Goal: Navigation & Orientation: Find specific page/section

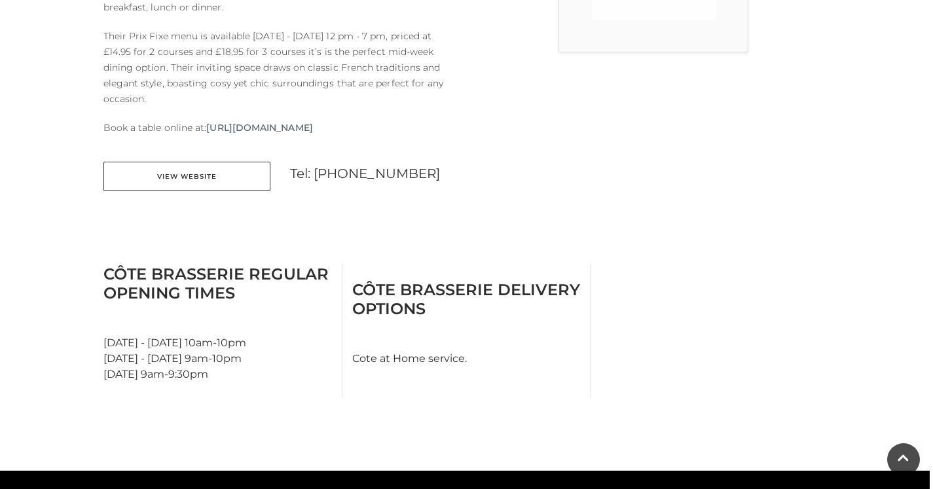
scroll to position [524, 0]
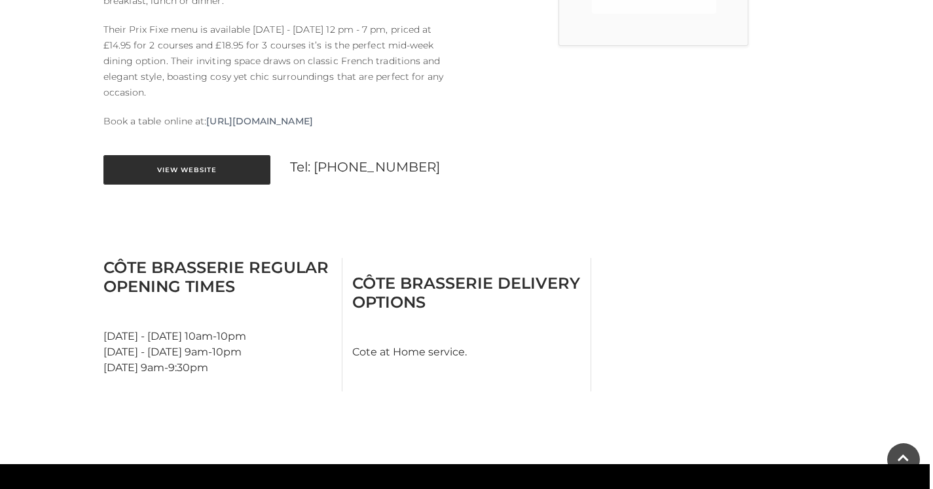
click at [189, 162] on link "View Website" at bounding box center [186, 169] width 167 height 29
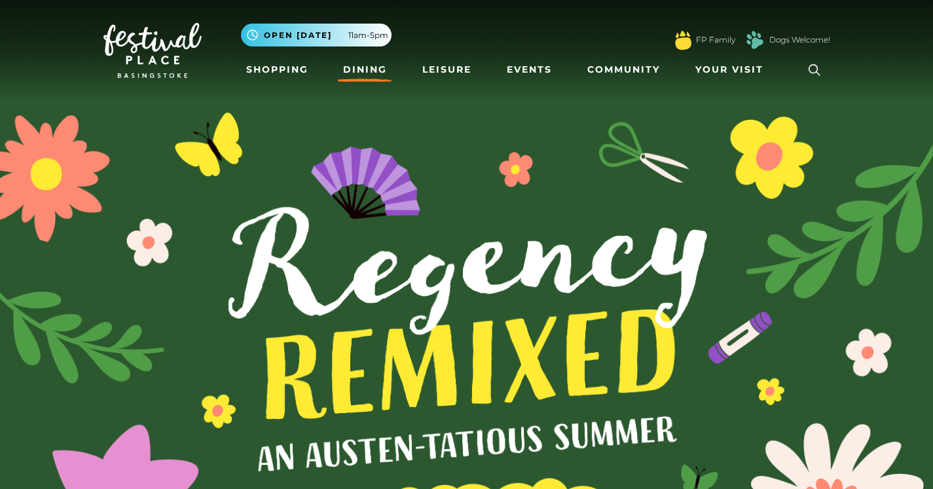
click at [367, 73] on link "Dining" at bounding box center [365, 70] width 54 height 24
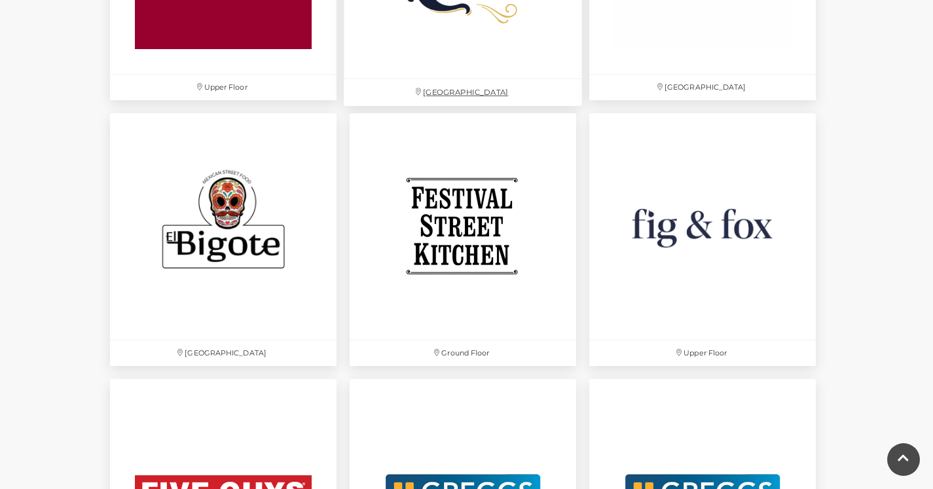
scroll to position [2095, 0]
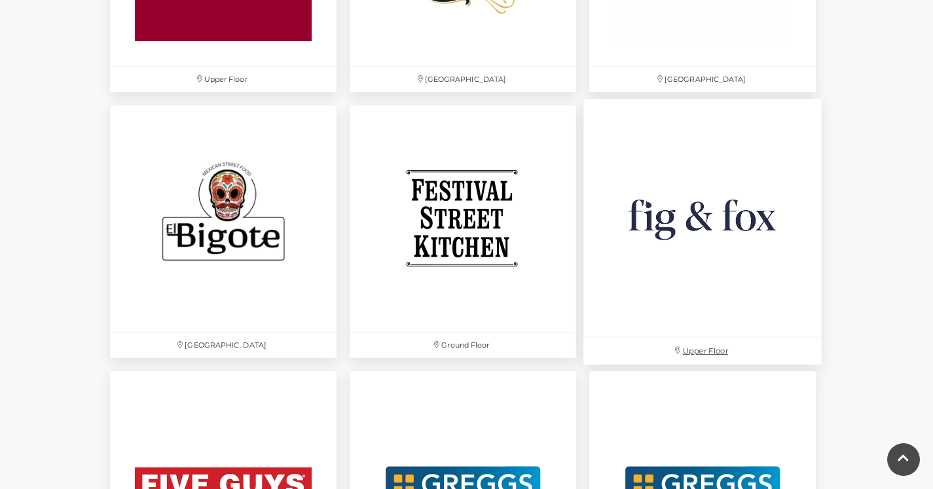
click at [705, 213] on img at bounding box center [702, 218] width 238 height 238
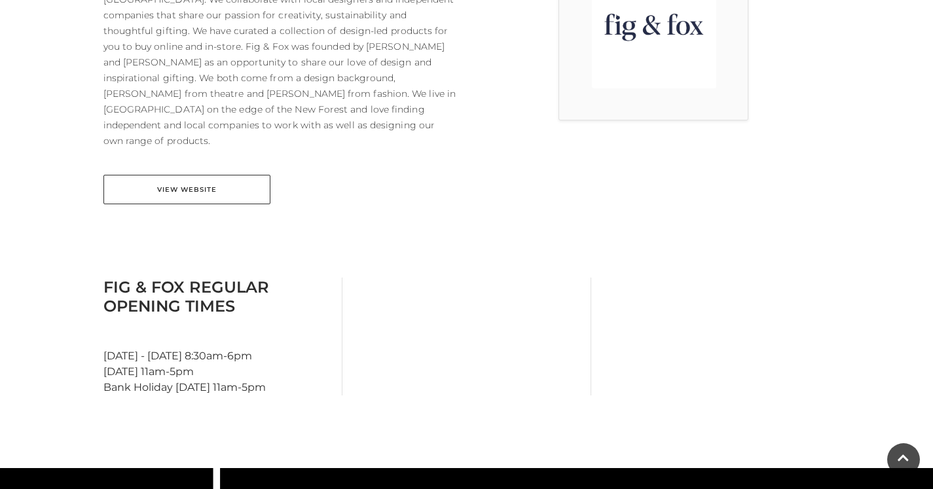
scroll to position [327, 0]
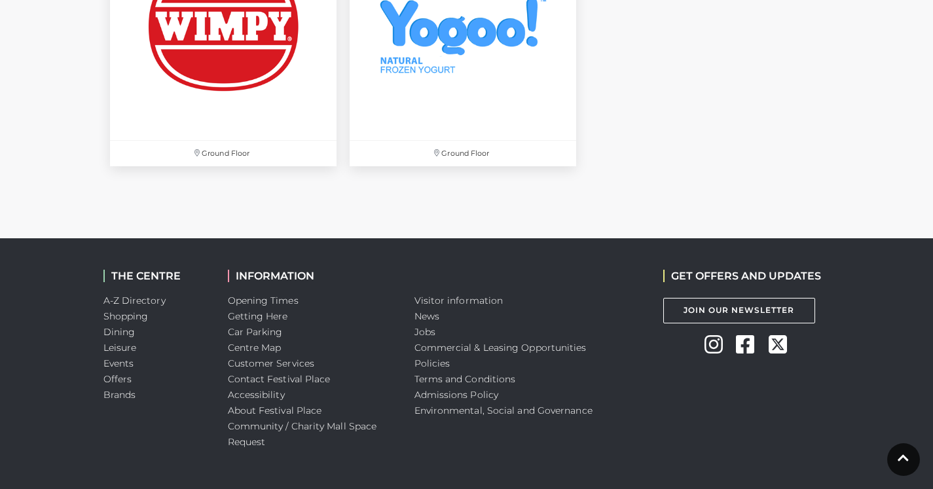
scroll to position [4713, 0]
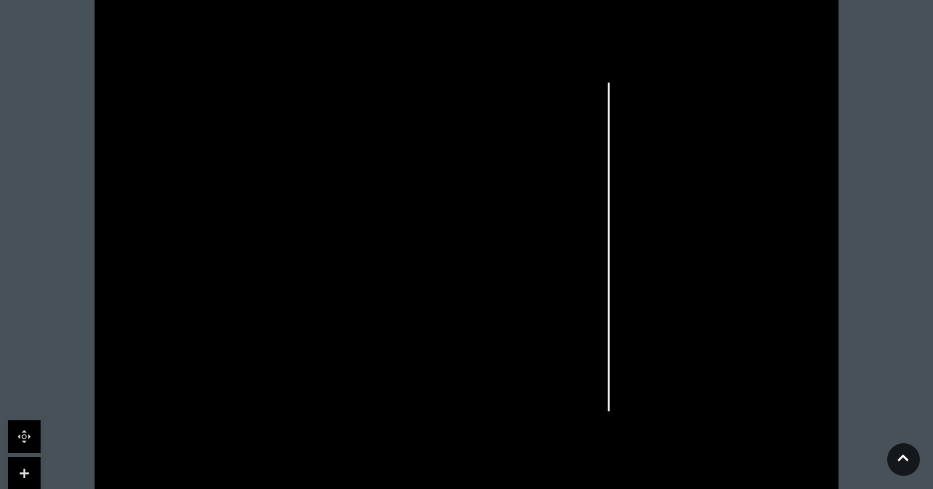
scroll to position [393, 0]
click at [22, 451] on link at bounding box center [24, 458] width 33 height 33
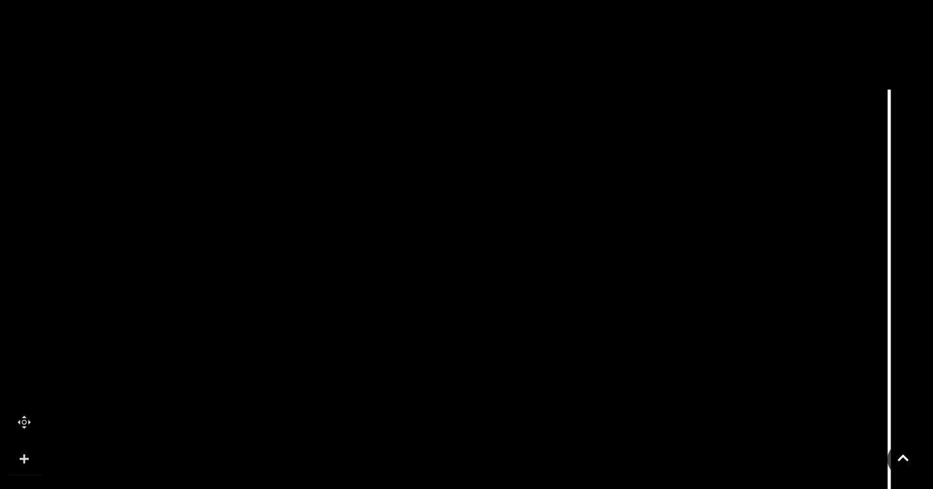
drag, startPoint x: 266, startPoint y: 337, endPoint x: 432, endPoint y: 509, distance: 238.9
click at [432, 488] on html "Skip to Navigation Skip to Content Toggle navigation .st5{fill:none;stroke:#FFF…" at bounding box center [466, 208] width 933 height 1202
drag, startPoint x: 423, startPoint y: 129, endPoint x: 424, endPoint y: 205, distance: 75.9
click at [424, 205] on icon at bounding box center [633, 455] width 1679 height 945
drag, startPoint x: 420, startPoint y: 228, endPoint x: 420, endPoint y: 132, distance: 95.6
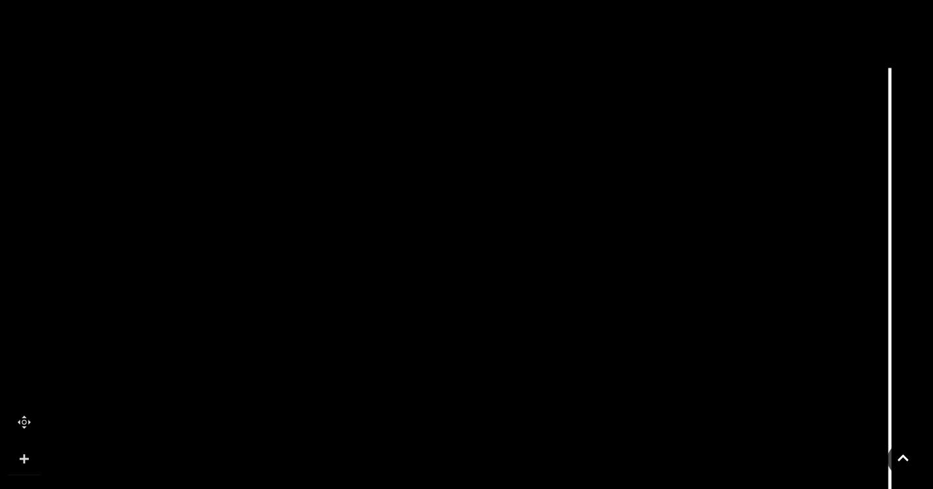
click at [420, 132] on icon at bounding box center [633, 357] width 1679 height 945
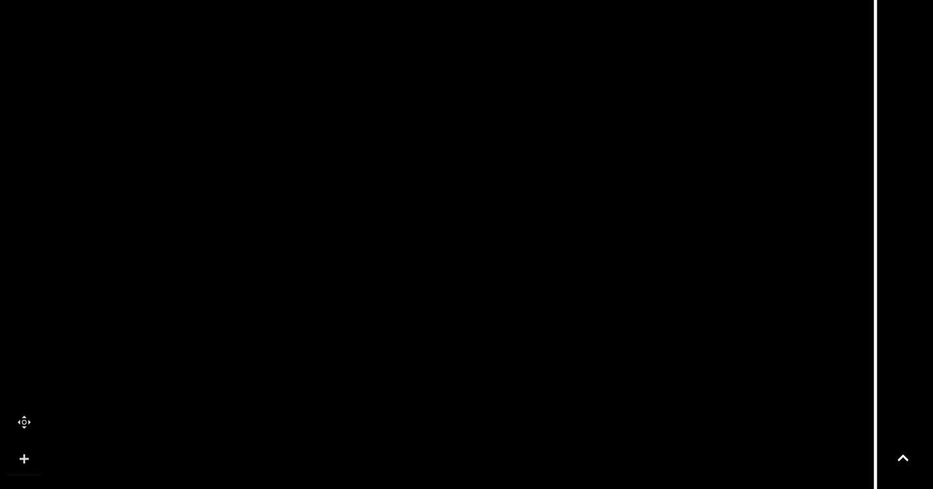
drag, startPoint x: 459, startPoint y: 339, endPoint x: 444, endPoint y: 226, distance: 113.5
click at [444, 226] on icon at bounding box center [618, 245] width 1679 height 945
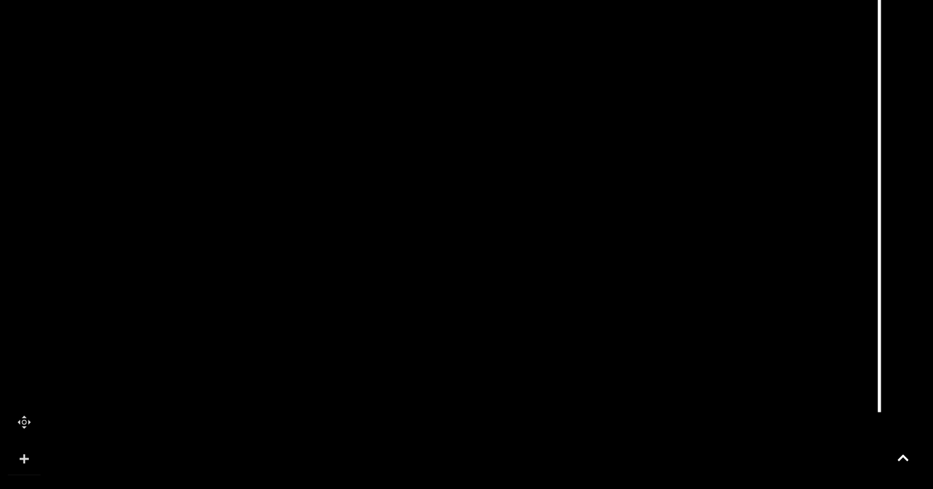
drag, startPoint x: 775, startPoint y: 441, endPoint x: 779, endPoint y: 306, distance: 134.9
click at [779, 306] on icon at bounding box center [622, 110] width 1679 height 945
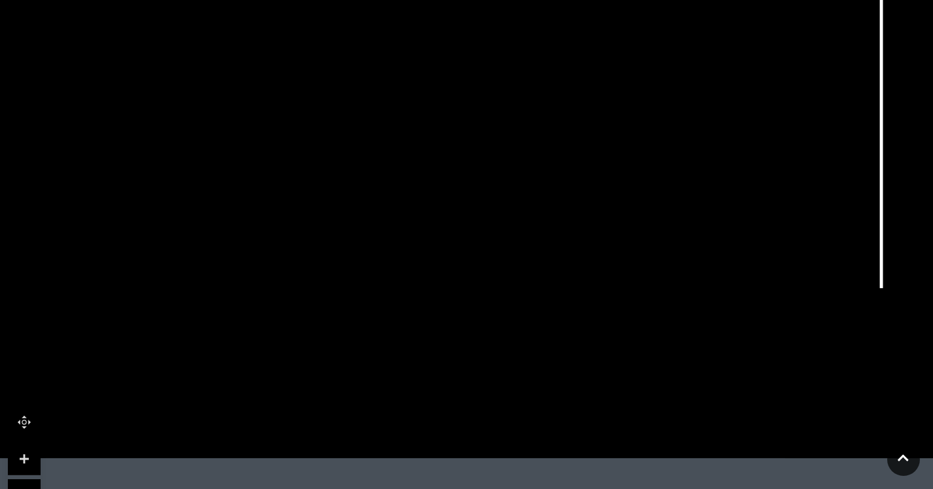
drag, startPoint x: 454, startPoint y: 441, endPoint x: 456, endPoint y: 276, distance: 165.0
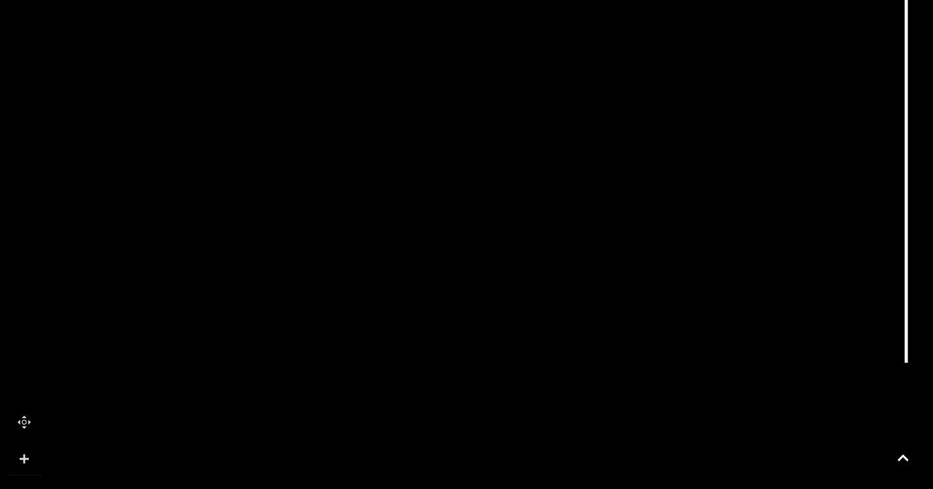
drag, startPoint x: 448, startPoint y: 314, endPoint x: 473, endPoint y: 389, distance: 78.7
click at [473, 389] on icon at bounding box center [649, 60] width 1679 height 945
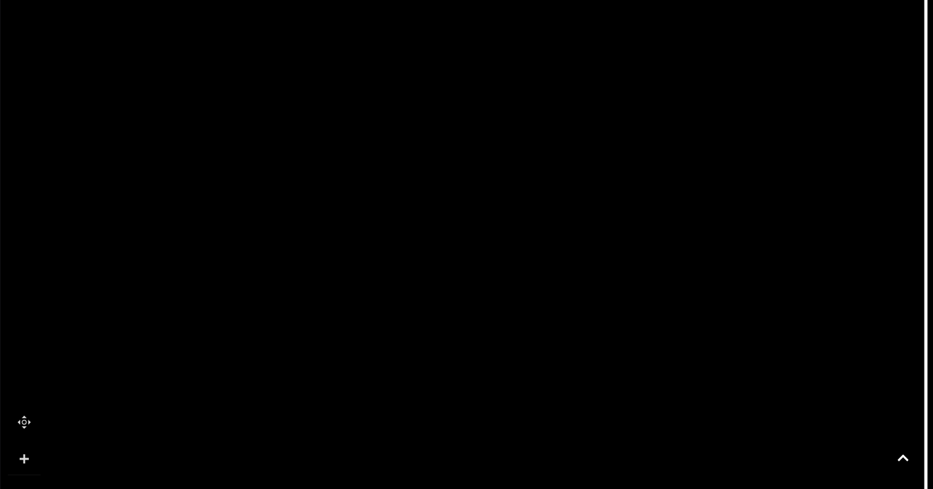
drag, startPoint x: 437, startPoint y: 183, endPoint x: 457, endPoint y: 406, distance: 224.7
click at [457, 406] on icon at bounding box center [669, 284] width 1679 height 945
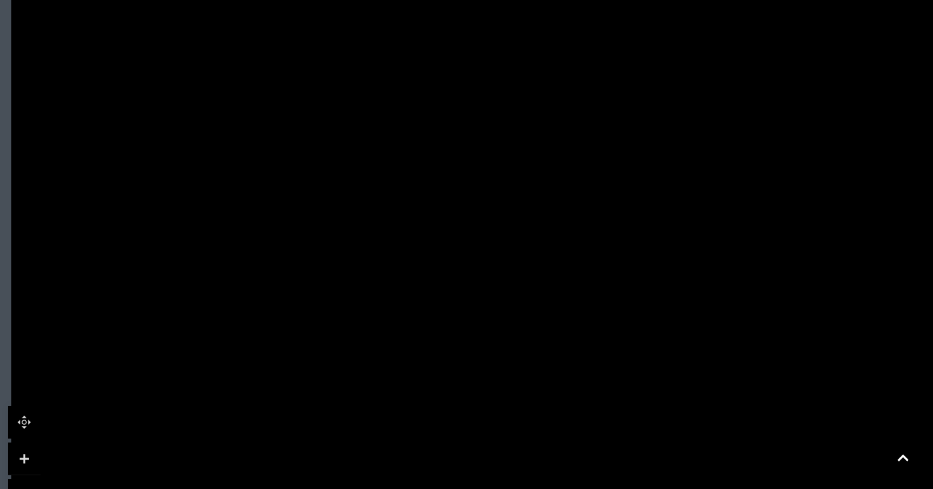
drag, startPoint x: 485, startPoint y: 263, endPoint x: 496, endPoint y: 387, distance: 124.9
click at [496, 387] on icon at bounding box center [680, 409] width 1679 height 945
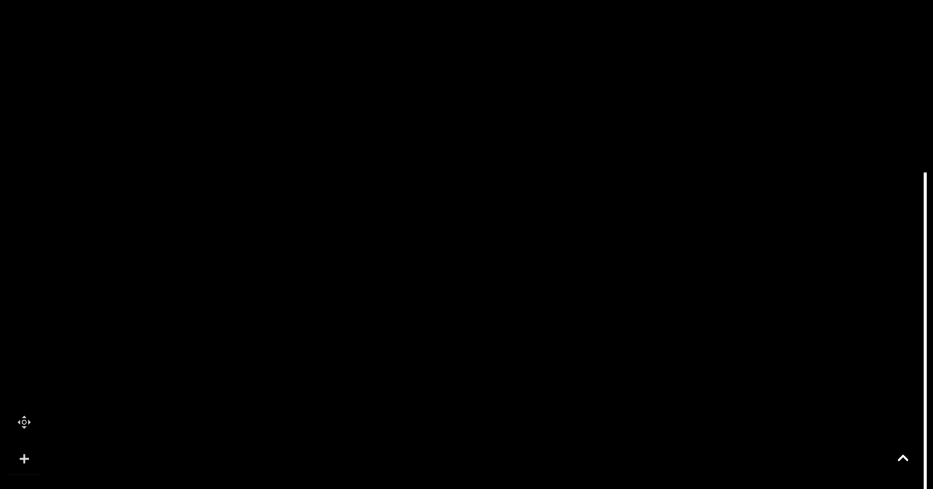
drag, startPoint x: 463, startPoint y: 151, endPoint x: 451, endPoint y: 204, distance: 54.3
click at [451, 204] on icon at bounding box center [668, 462] width 1679 height 945
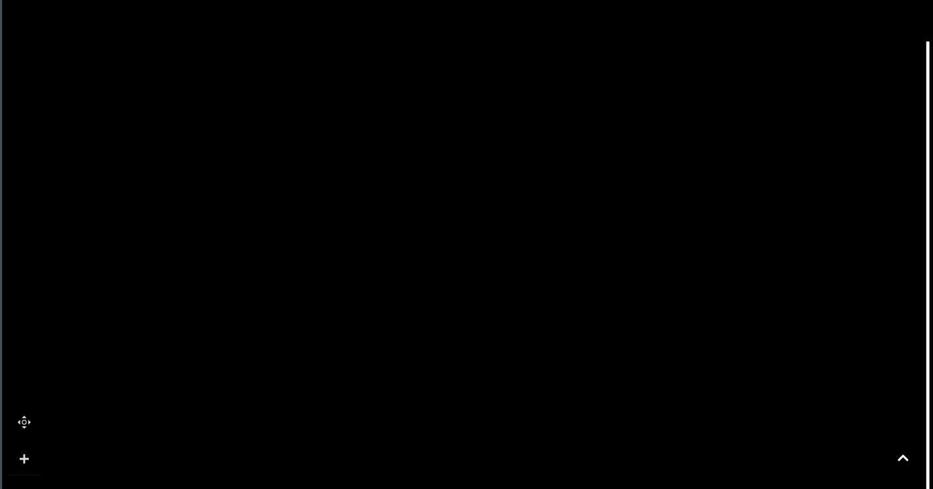
drag, startPoint x: 766, startPoint y: 321, endPoint x: 767, endPoint y: 194, distance: 127.0
click at [767, 194] on icon at bounding box center [671, 331] width 1679 height 945
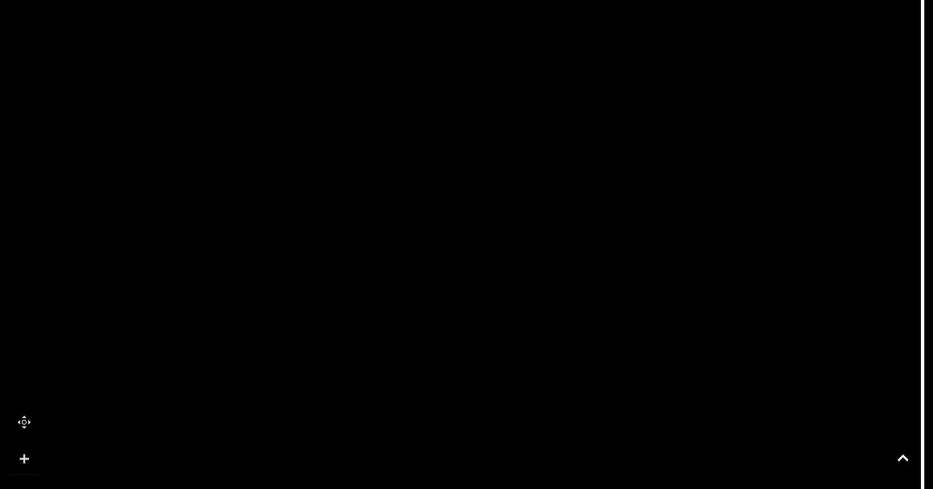
drag, startPoint x: 478, startPoint y: 449, endPoint x: 473, endPoint y: 306, distance: 142.8
click at [473, 306] on icon at bounding box center [666, 187] width 1679 height 945
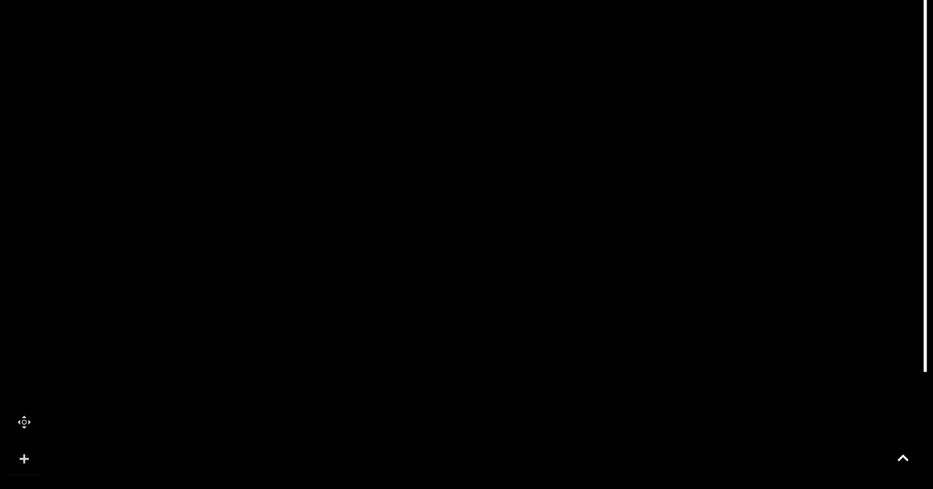
drag, startPoint x: 486, startPoint y: 453, endPoint x: 489, endPoint y: 335, distance: 117.8
click at [489, 335] on icon at bounding box center [668, 69] width 1679 height 945
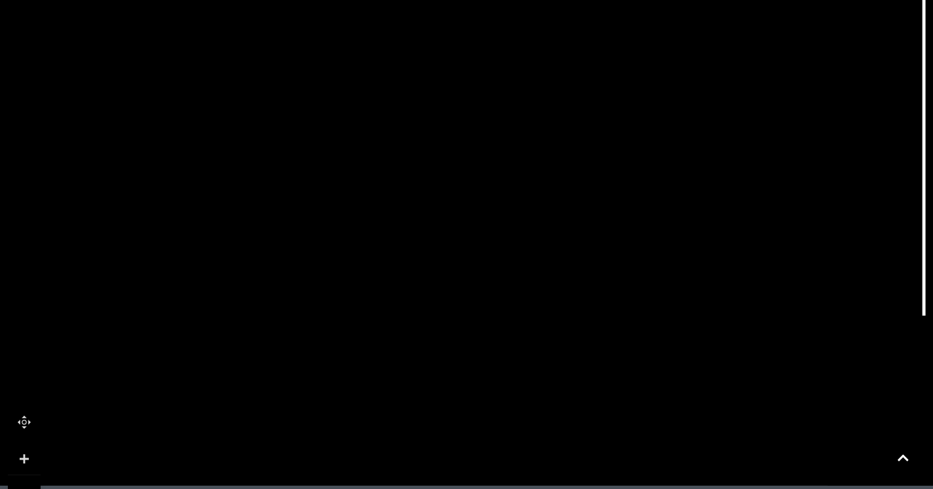
drag, startPoint x: 491, startPoint y: 406, endPoint x: 490, endPoint y: 350, distance: 56.3
click at [490, 350] on icon at bounding box center [667, 13] width 1679 height 945
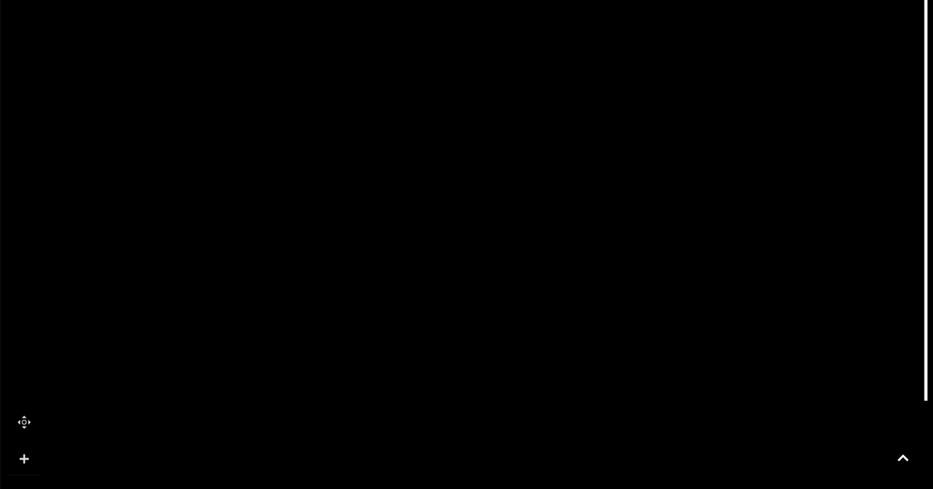
drag, startPoint x: 564, startPoint y: 403, endPoint x: 567, endPoint y: 509, distance: 106.7
click at [567, 488] on html "Skip to Navigation Skip to Content Toggle navigation .st5{fill:none;stroke:#FFF…" at bounding box center [466, 208] width 933 height 1202
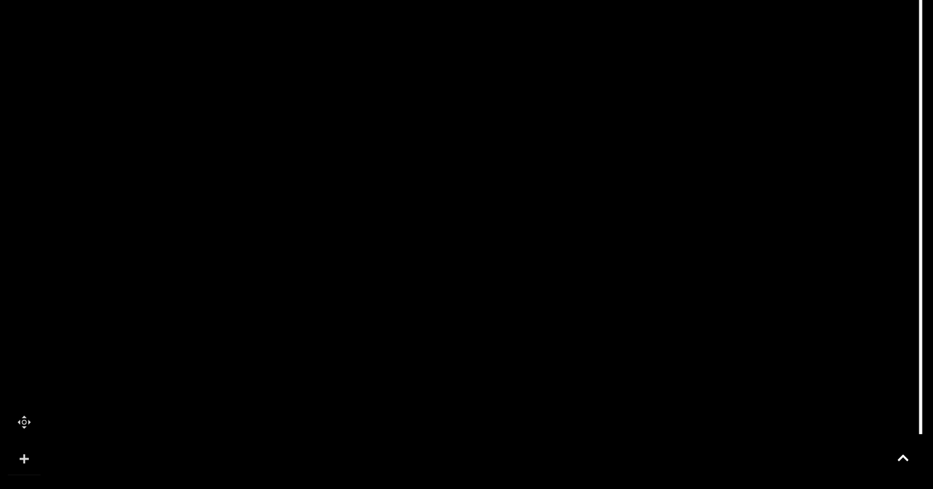
drag, startPoint x: 624, startPoint y: 450, endPoint x: 611, endPoint y: 509, distance: 60.5
click at [611, 488] on html "Skip to Navigation Skip to Content Toggle navigation .st5{fill:none;stroke:#FFF…" at bounding box center [466, 208] width 933 height 1202
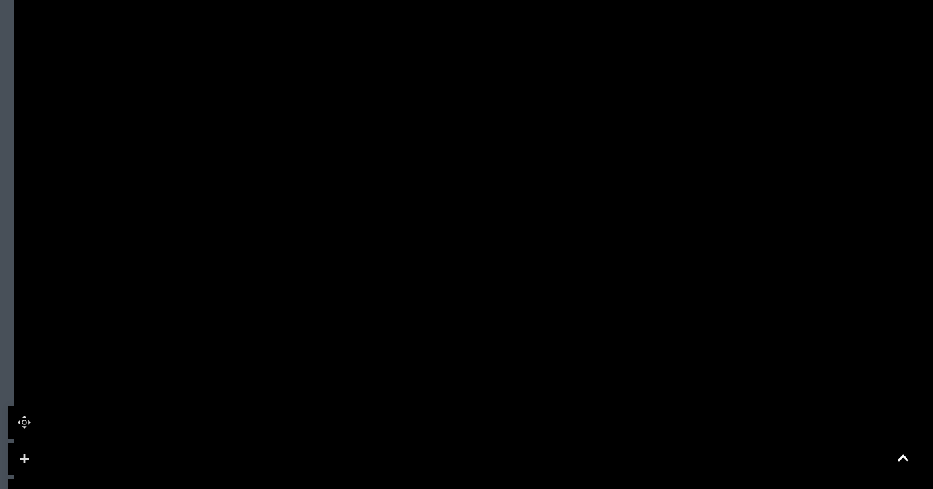
drag, startPoint x: 475, startPoint y: 372, endPoint x: 494, endPoint y: 459, distance: 89.1
click at [494, 459] on icon at bounding box center [683, 219] width 1679 height 945
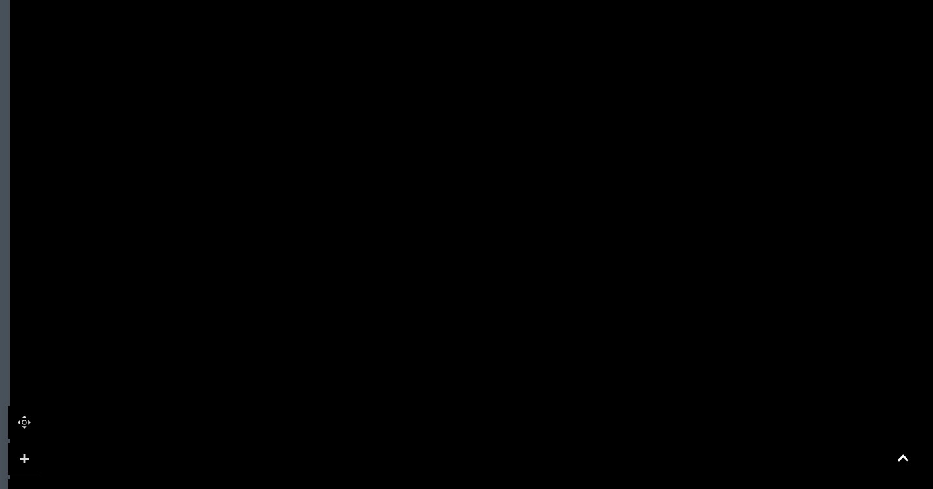
drag, startPoint x: 842, startPoint y: 465, endPoint x: 836, endPoint y: 507, distance: 43.0
click at [836, 488] on html "Skip to Navigation Skip to Content Toggle navigation .st5{fill:none;stroke:#FFF…" at bounding box center [466, 208] width 933 height 1202
drag, startPoint x: 509, startPoint y: 262, endPoint x: 508, endPoint y: 302, distance: 40.6
click at [508, 302] on icon at bounding box center [678, 310] width 1679 height 945
drag, startPoint x: 494, startPoint y: 433, endPoint x: 496, endPoint y: 305, distance: 128.3
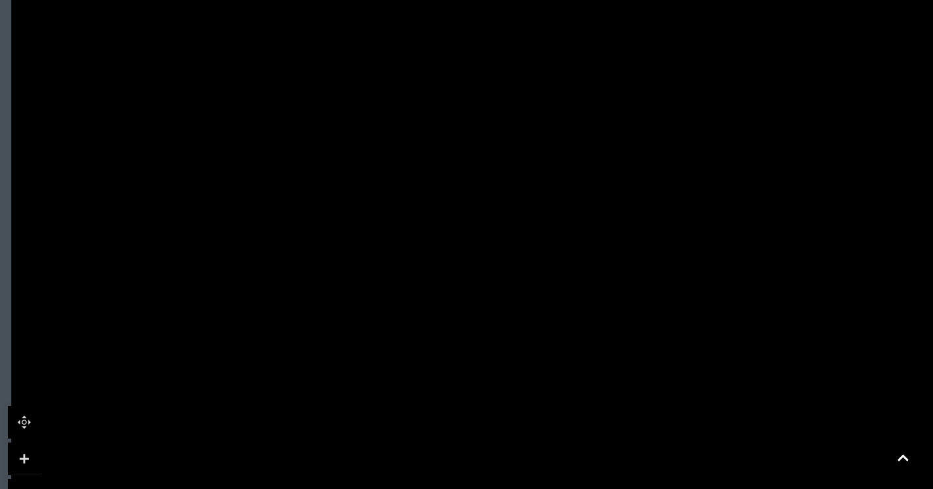
click at [496, 305] on icon at bounding box center [680, 181] width 1679 height 945
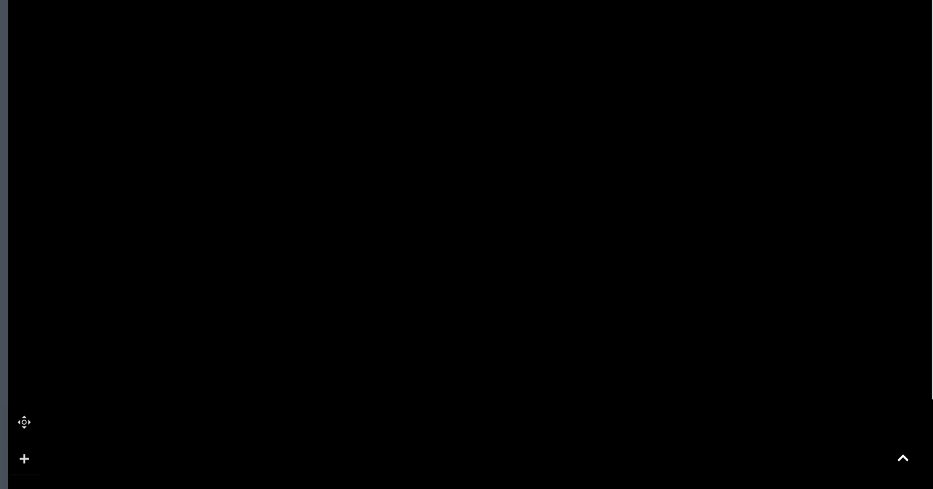
drag, startPoint x: 501, startPoint y: 332, endPoint x: 498, endPoint y: 247, distance: 84.5
click at [498, 247] on icon at bounding box center [677, 97] width 1679 height 945
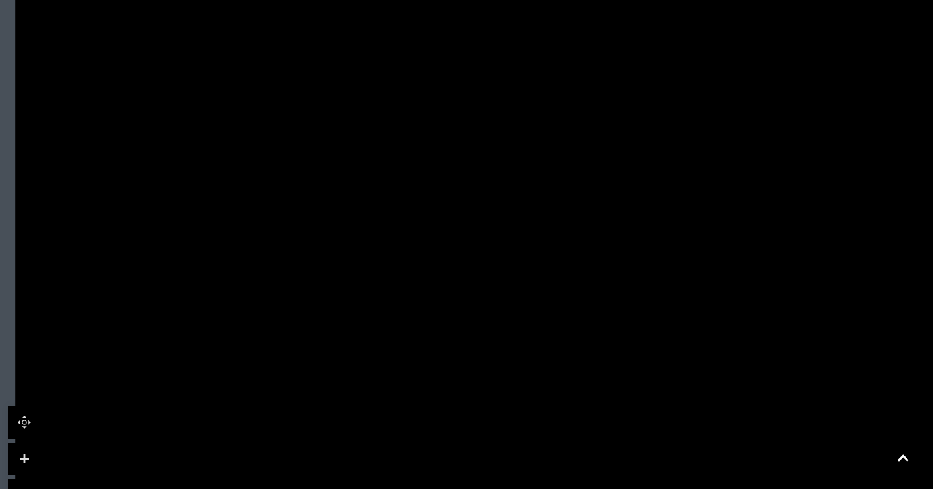
drag, startPoint x: 494, startPoint y: 412, endPoint x: 501, endPoint y: 336, distance: 76.3
click at [501, 336] on icon at bounding box center [684, 21] width 1679 height 945
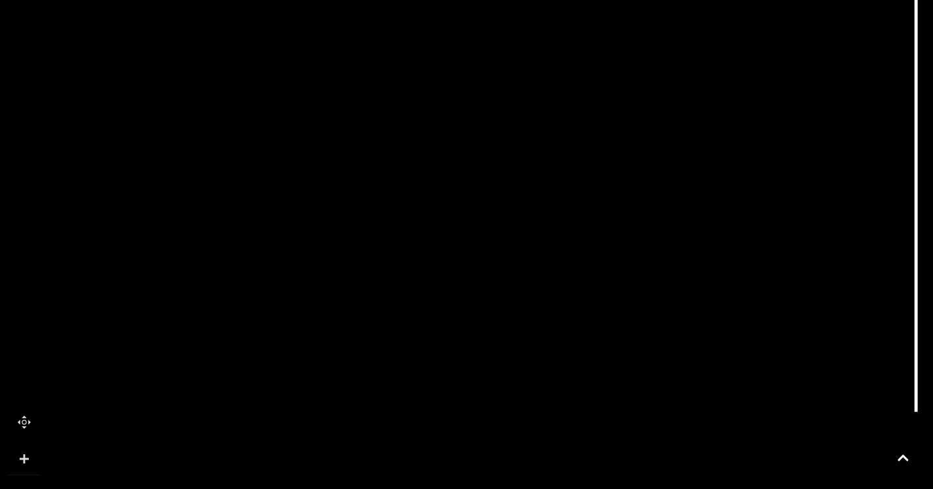
drag, startPoint x: 557, startPoint y: 397, endPoint x: 532, endPoint y: 485, distance: 91.8
click at [532, 485] on icon at bounding box center [659, 109] width 1679 height 945
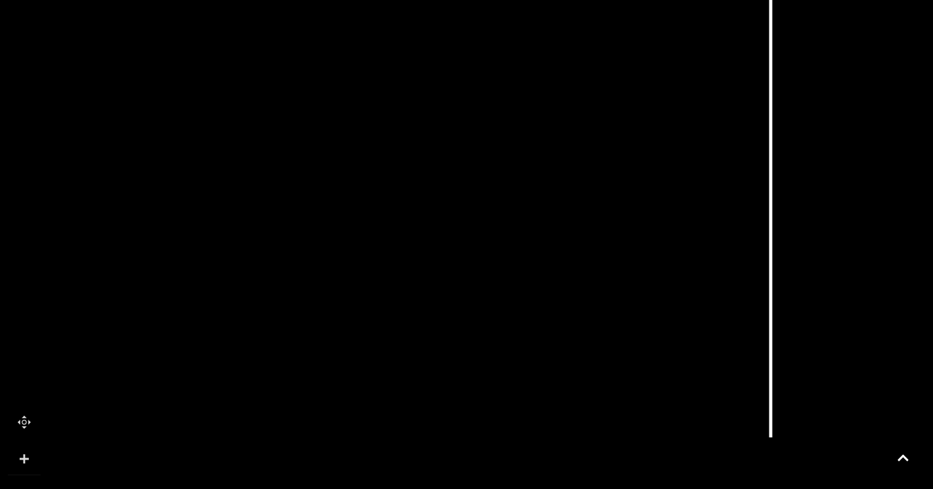
drag, startPoint x: 511, startPoint y: 462, endPoint x: 367, endPoint y: 505, distance: 151.0
click at [367, 488] on html "Skip to Navigation Skip to Content Toggle navigation .st5{fill:none;stroke:#FFF…" at bounding box center [466, 208] width 933 height 1202
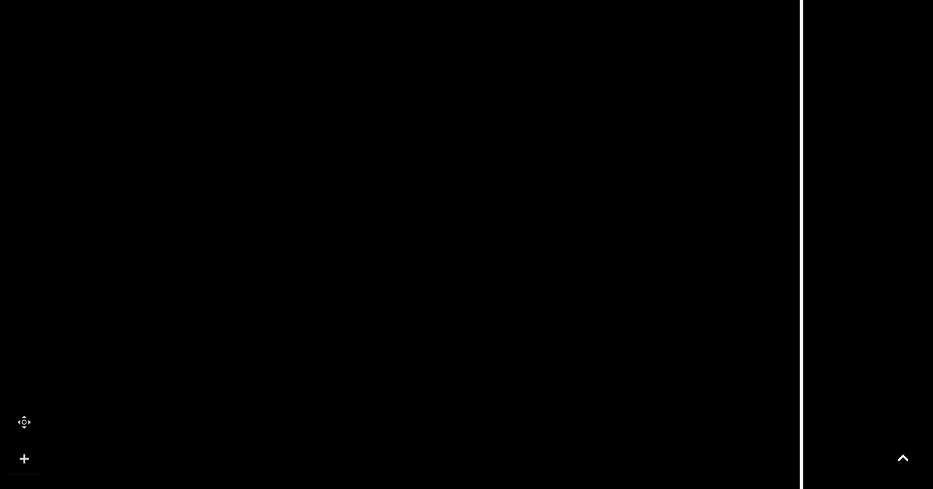
drag, startPoint x: 666, startPoint y: 385, endPoint x: 697, endPoint y: 484, distance: 103.5
click at [697, 484] on icon at bounding box center [544, 234] width 1679 height 945
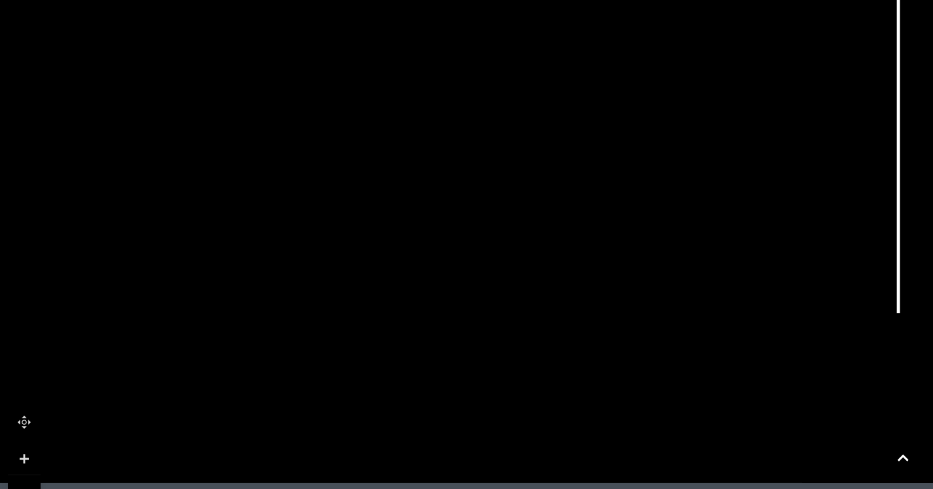
drag, startPoint x: 569, startPoint y: 439, endPoint x: 666, endPoint y: 216, distance: 243.3
click at [666, 216] on icon at bounding box center [745, 32] width 231 height 515
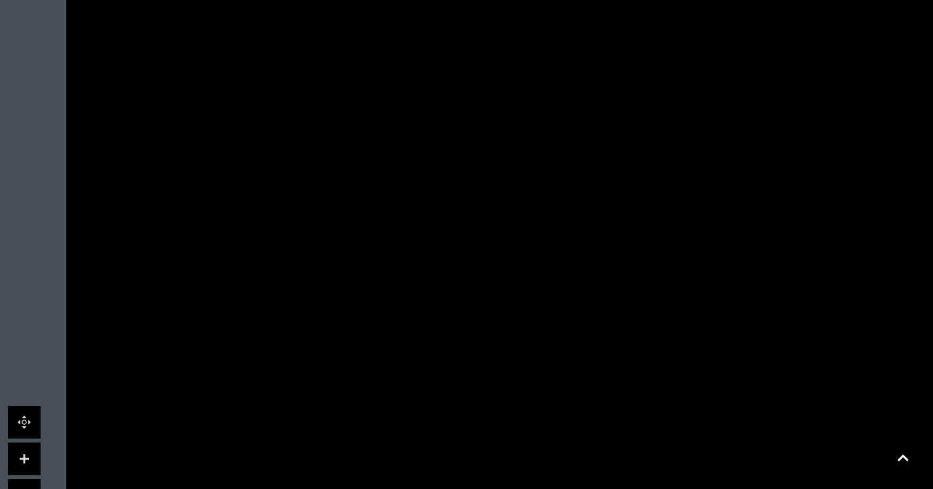
drag, startPoint x: 474, startPoint y: 374, endPoint x: 567, endPoint y: 486, distance: 145.4
click at [567, 486] on icon at bounding box center [735, 122] width 1679 height 945
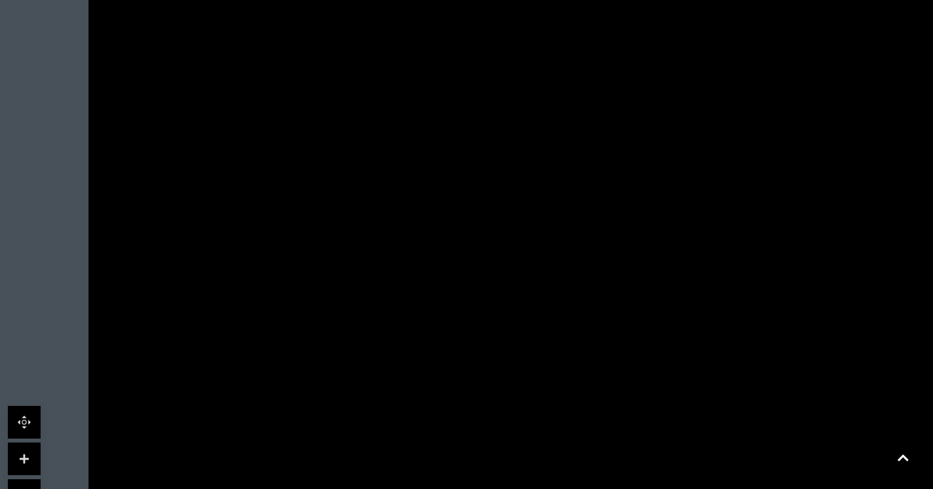
drag, startPoint x: 538, startPoint y: 363, endPoint x: 563, endPoint y: 509, distance: 148.7
click at [563, 488] on html "Skip to Navigation Skip to Content Toggle navigation .st5{fill:none;stroke:#FFF…" at bounding box center [466, 208] width 933 height 1202
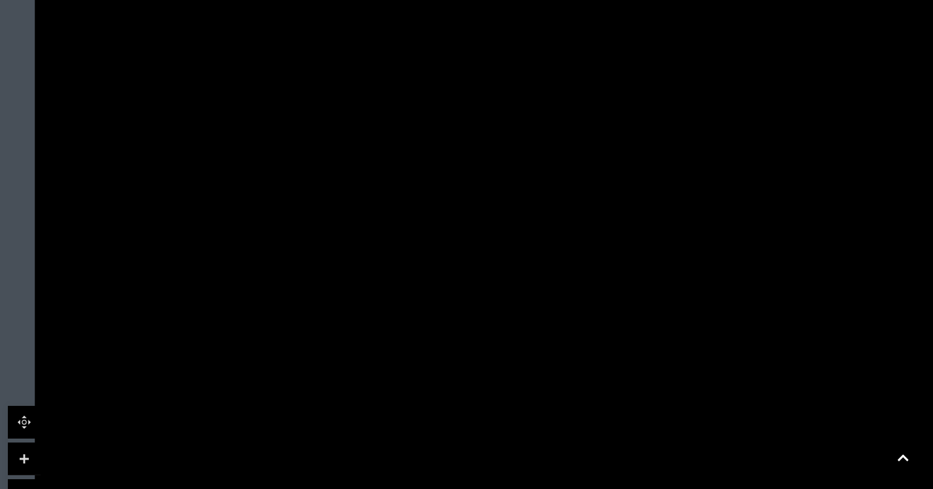
drag, startPoint x: 556, startPoint y: 360, endPoint x: 502, endPoint y: 258, distance: 115.4
click at [502, 258] on icon at bounding box center [704, 147] width 1679 height 945
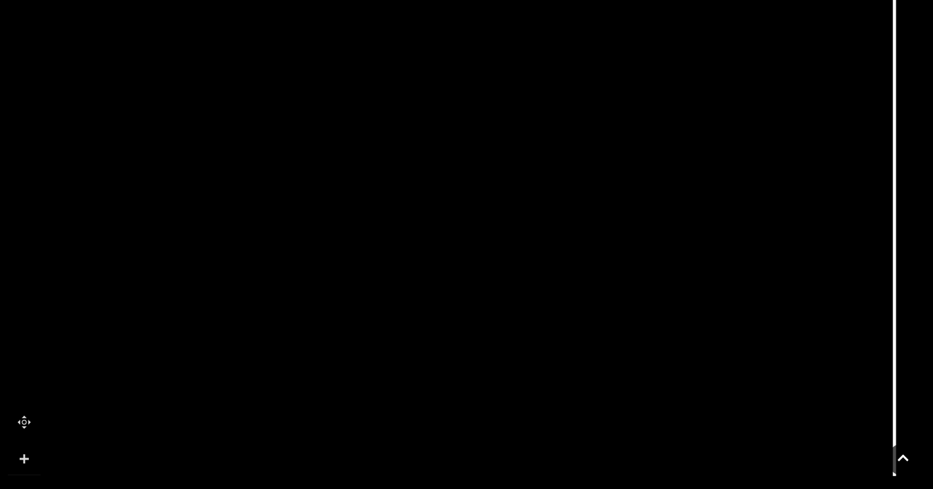
drag, startPoint x: 526, startPoint y: 437, endPoint x: 460, endPoint y: 464, distance: 71.3
click at [460, 464] on icon at bounding box center [637, 174] width 1679 height 945
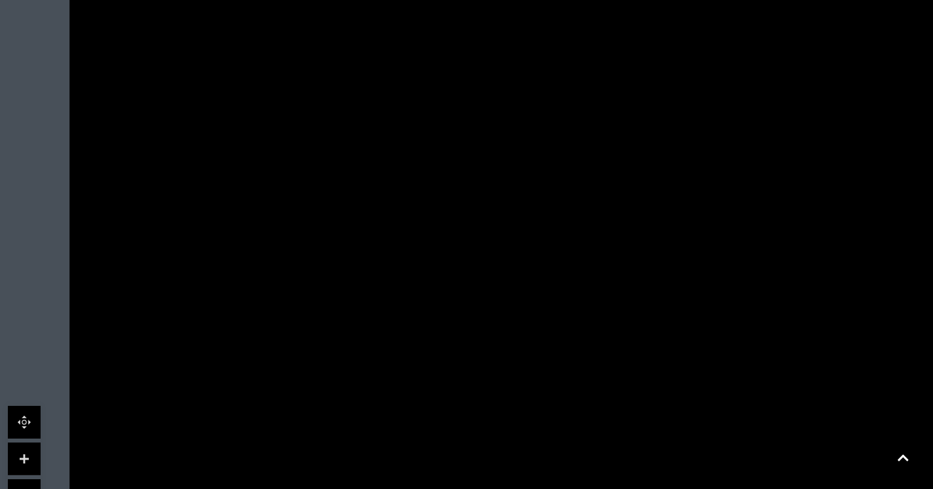
drag, startPoint x: 425, startPoint y: 293, endPoint x: 526, endPoint y: 463, distance: 198.4
click at [526, 463] on icon at bounding box center [738, 344] width 1679 height 945
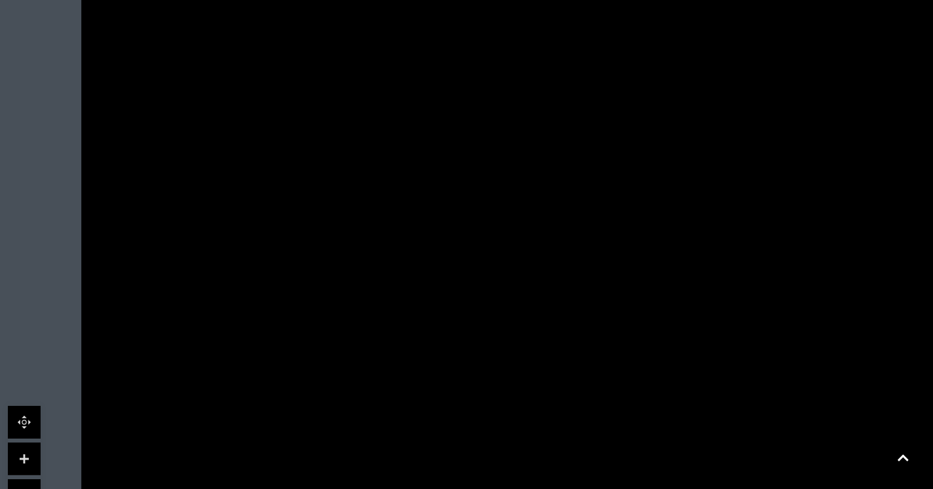
drag, startPoint x: 113, startPoint y: 314, endPoint x: 124, endPoint y: 390, distance: 77.5
click at [124, 390] on icon at bounding box center [750, 420] width 1679 height 945
drag, startPoint x: 171, startPoint y: 416, endPoint x: 175, endPoint y: 293, distance: 123.1
click at [175, 293] on icon at bounding box center [754, 297] width 1679 height 945
drag, startPoint x: 164, startPoint y: 359, endPoint x: 165, endPoint y: 232, distance: 127.6
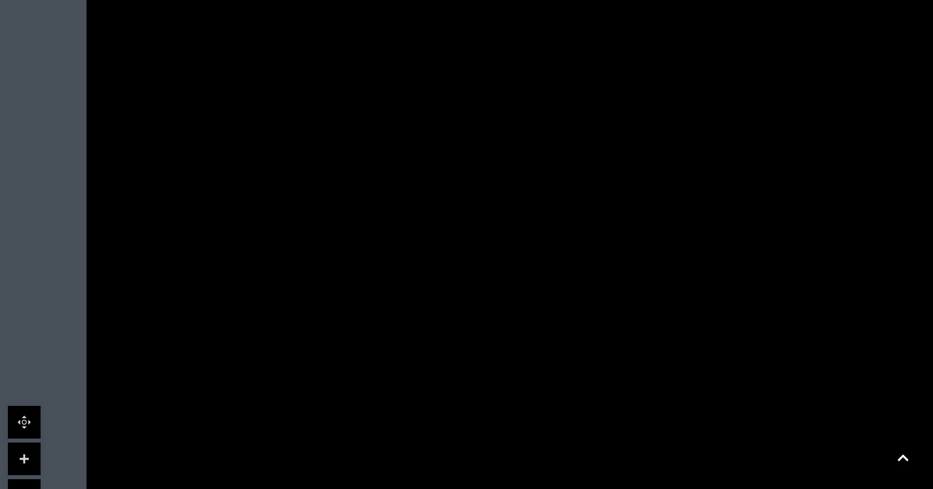
click at [165, 232] on icon at bounding box center [755, 170] width 1679 height 945
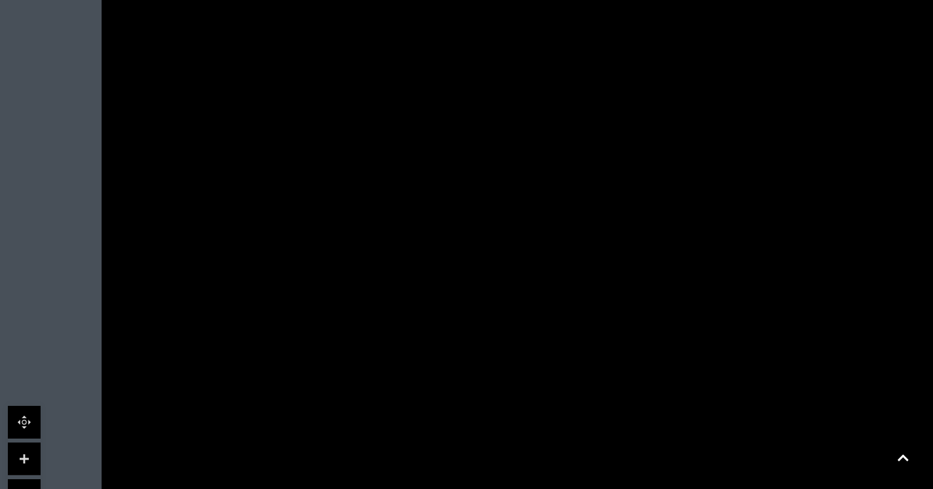
drag, startPoint x: 143, startPoint y: 353, endPoint x: 158, endPoint y: 231, distance: 123.3
click at [158, 231] on icon at bounding box center [770, 47] width 1679 height 945
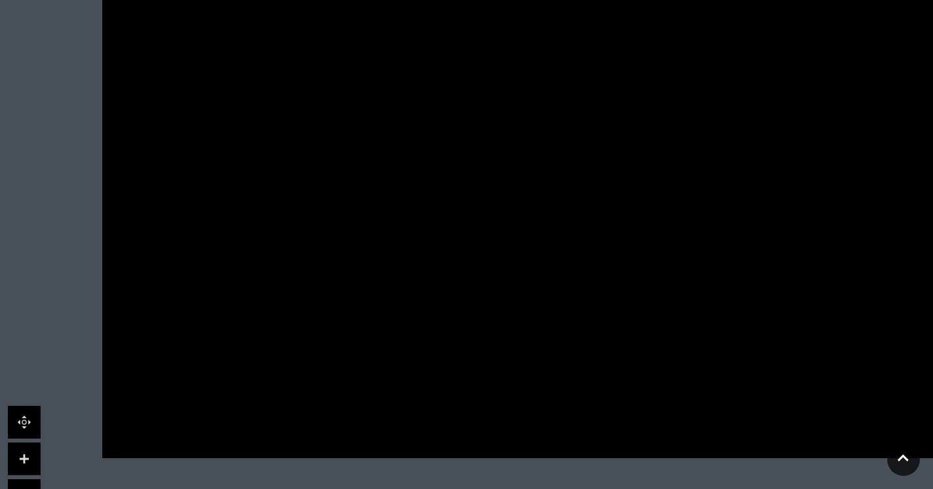
drag, startPoint x: 156, startPoint y: 362, endPoint x: 156, endPoint y: 271, distance: 91.0
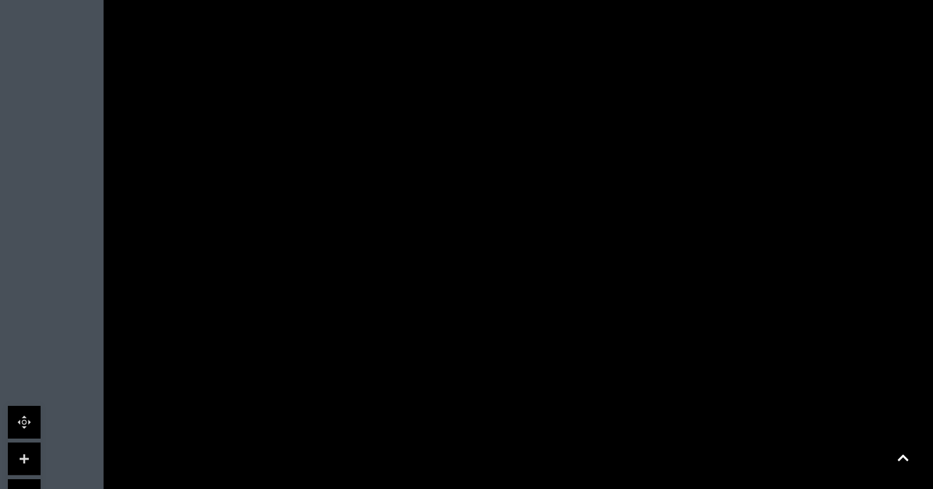
drag, startPoint x: 156, startPoint y: 271, endPoint x: 158, endPoint y: 393, distance: 122.4
click at [158, 393] on icon at bounding box center [772, 108] width 1679 height 945
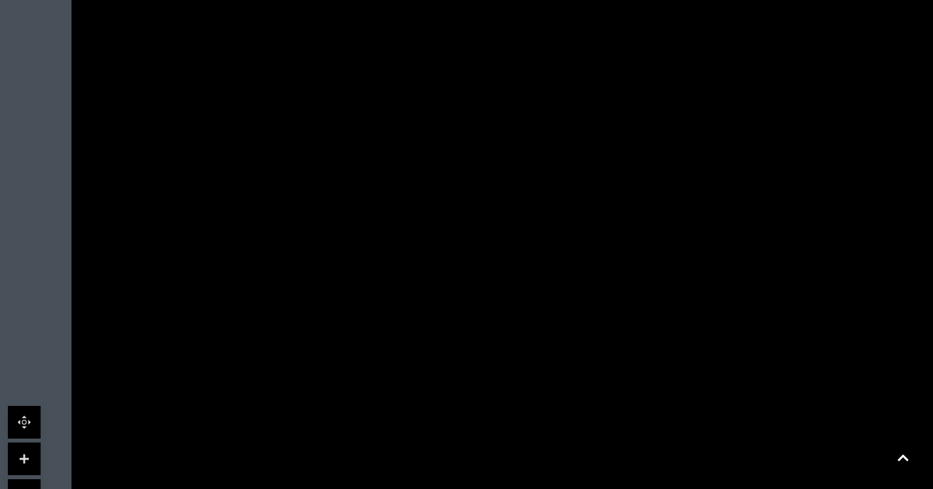
drag, startPoint x: 130, startPoint y: 217, endPoint x: 98, endPoint y: 329, distance: 117.1
click at [98, 329] on icon at bounding box center [740, 221] width 1679 height 945
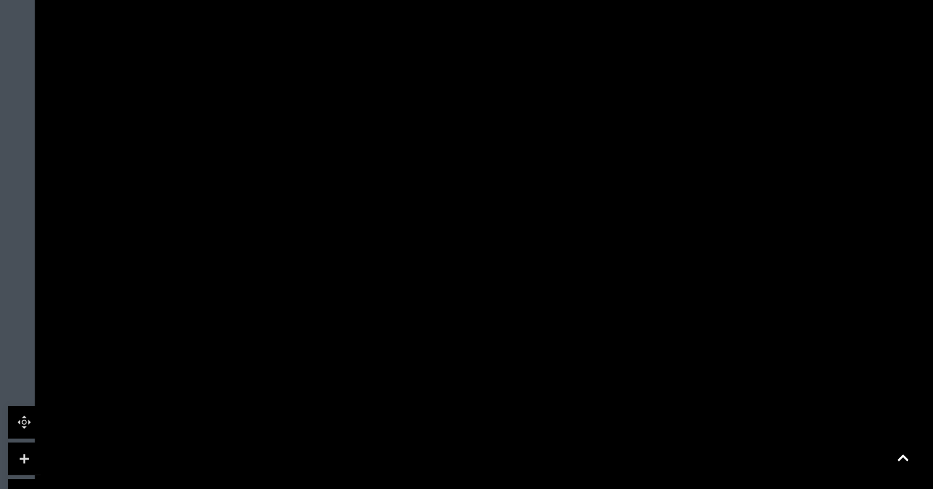
drag, startPoint x: 147, startPoint y: 217, endPoint x: 109, endPoint y: 360, distance: 148.1
click at [109, 360] on icon at bounding box center [704, 363] width 1679 height 945
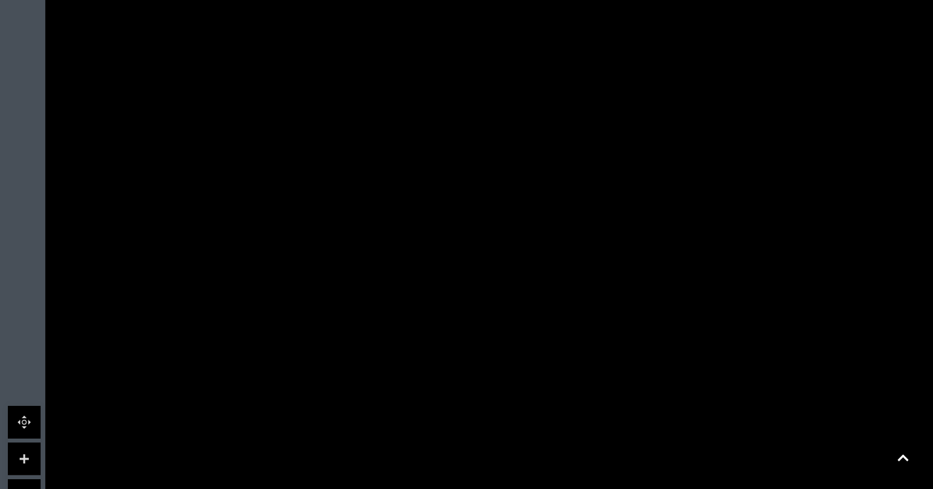
drag, startPoint x: 111, startPoint y: 257, endPoint x: 122, endPoint y: 343, distance: 87.1
click at [122, 343] on icon at bounding box center [714, 450] width 1679 height 945
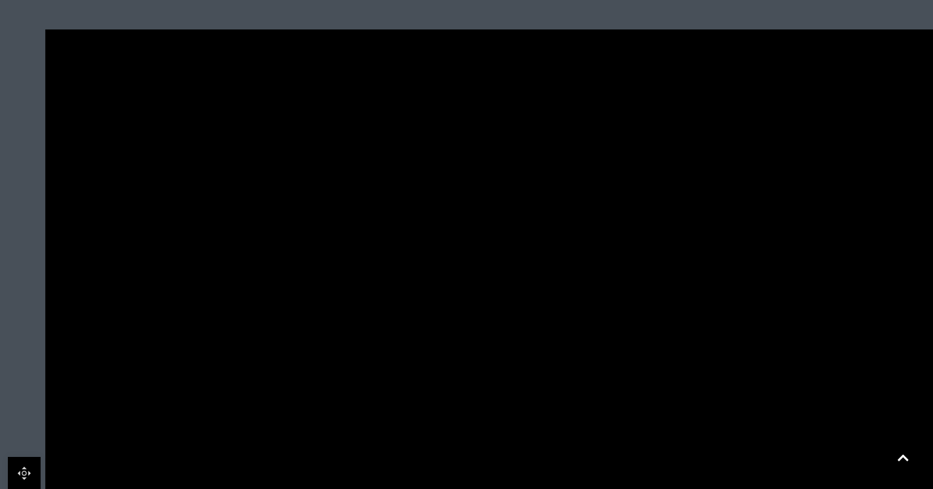
scroll to position [327, 0]
